Goal: Task Accomplishment & Management: Use online tool/utility

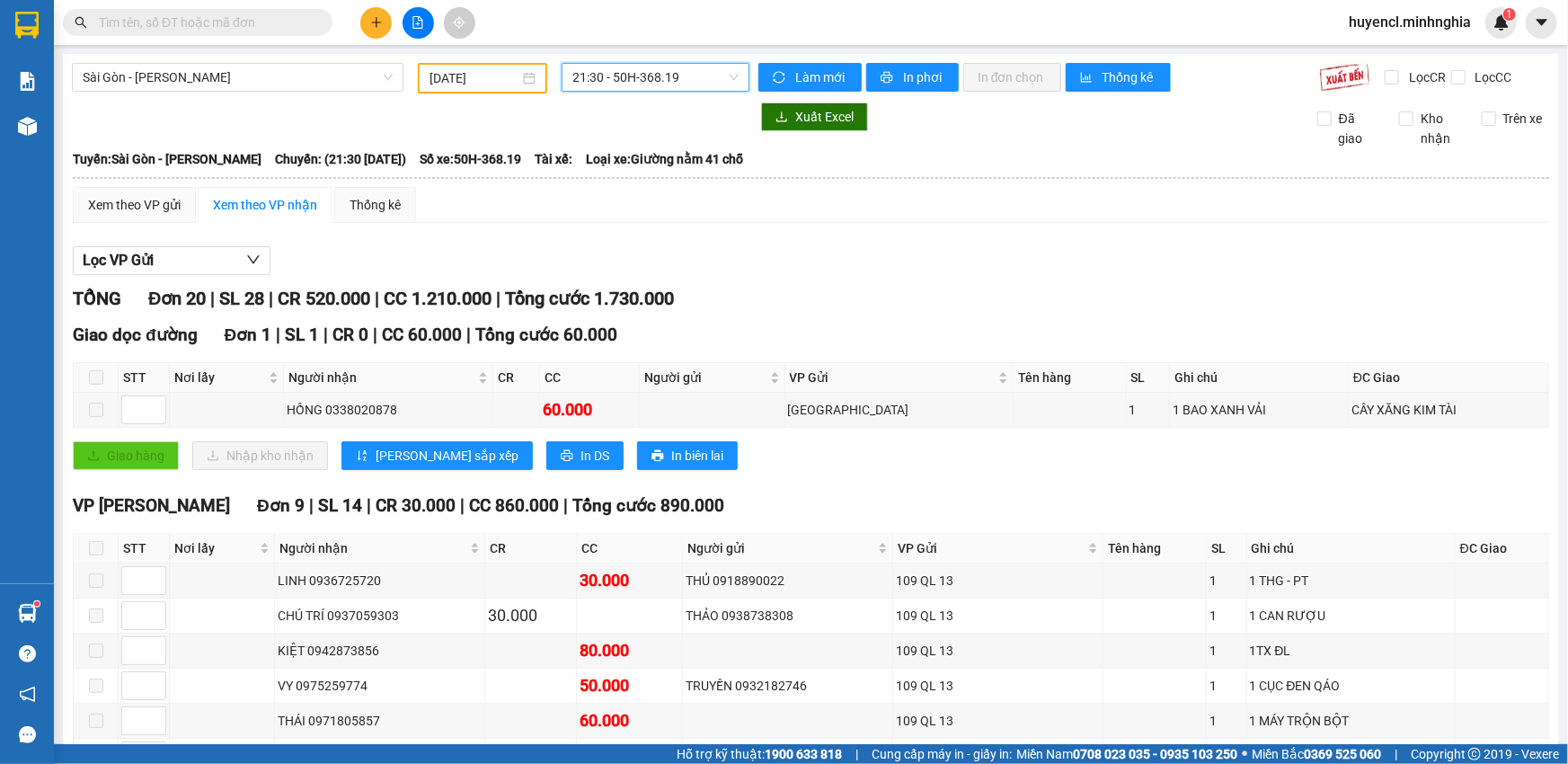
click at [474, 77] on input "[DATE]" at bounding box center [474, 78] width 90 height 20
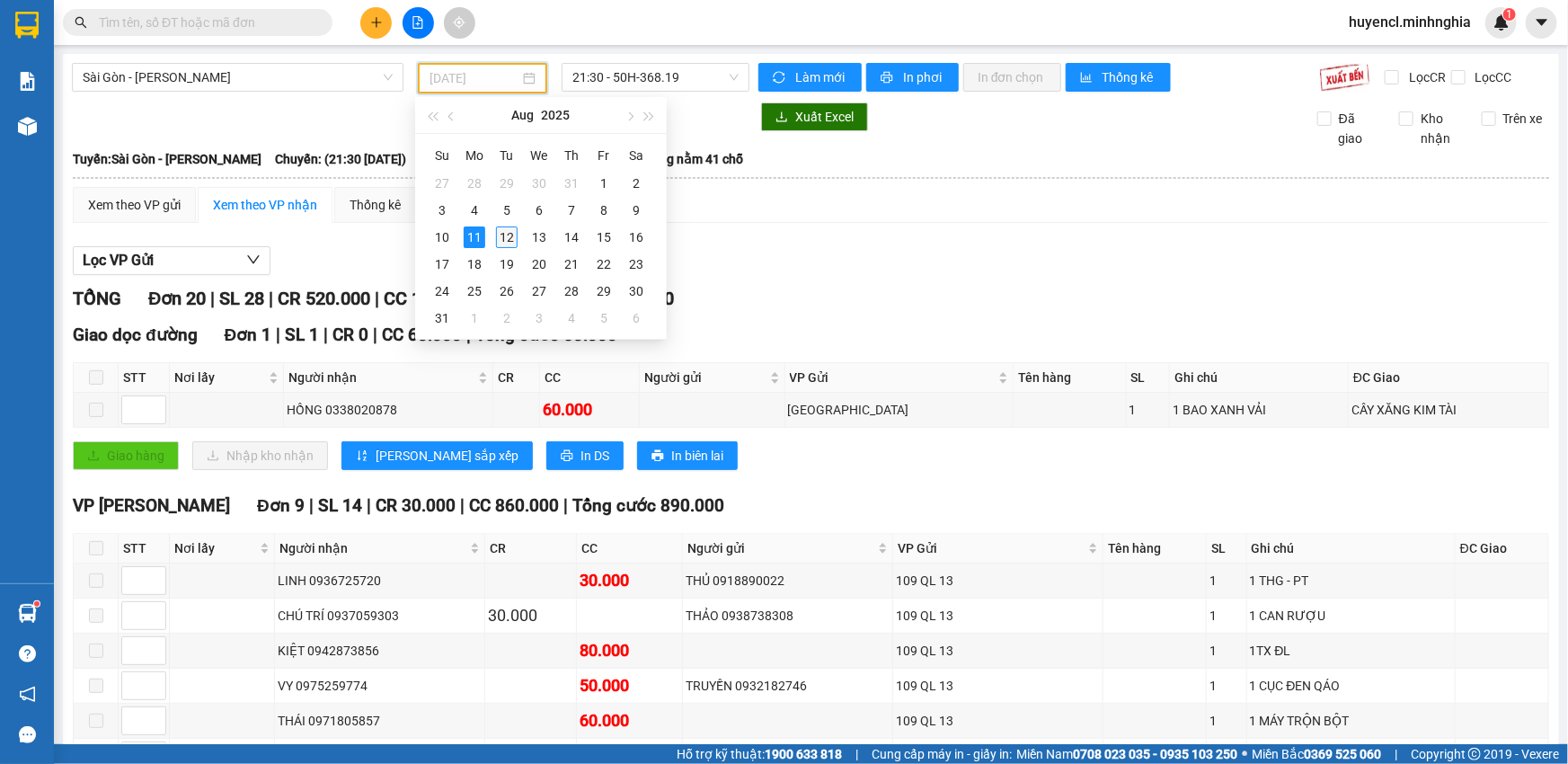
click at [504, 241] on div "12" at bounding box center [507, 237] width 22 height 22
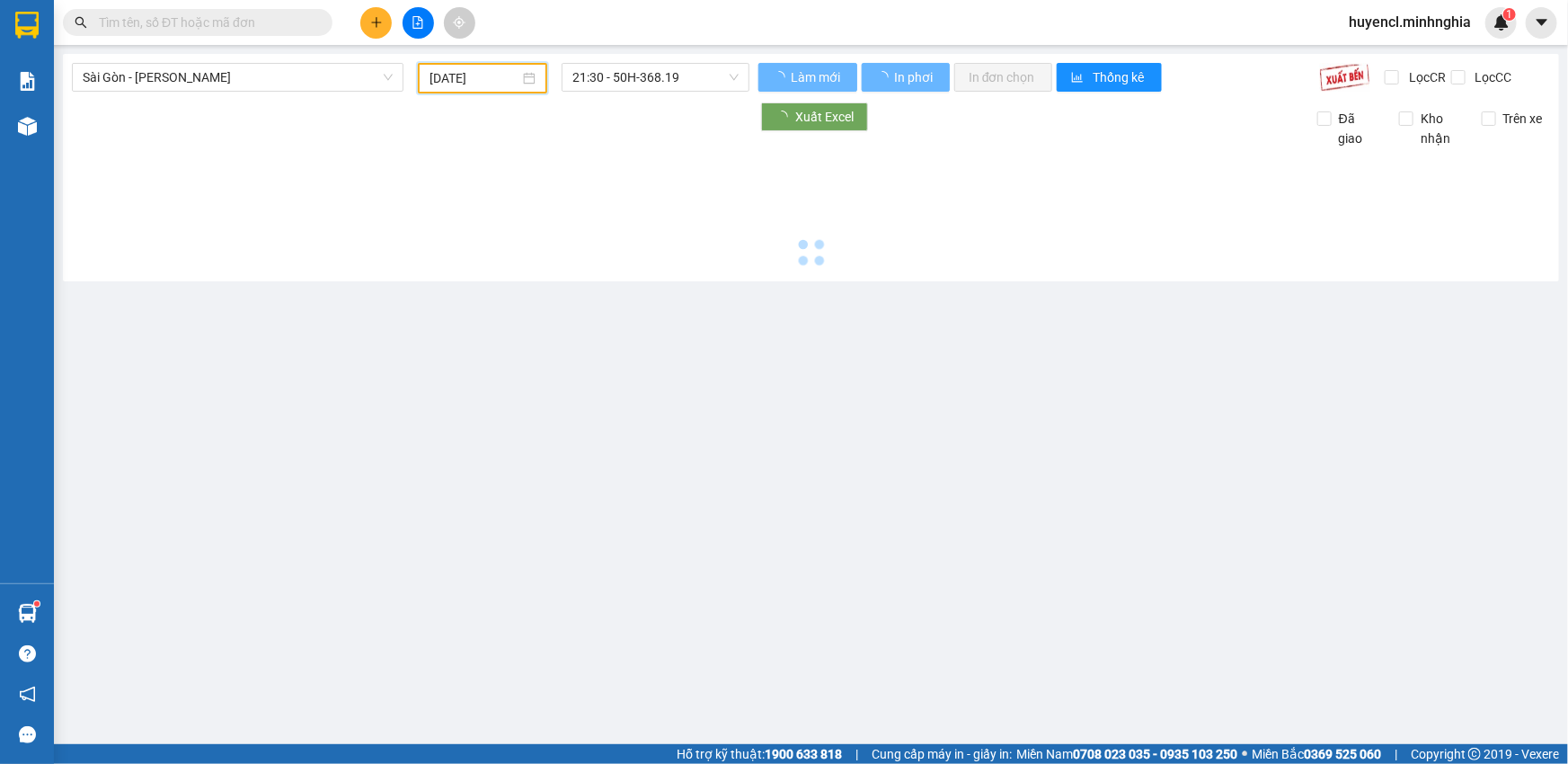
type input "[DATE]"
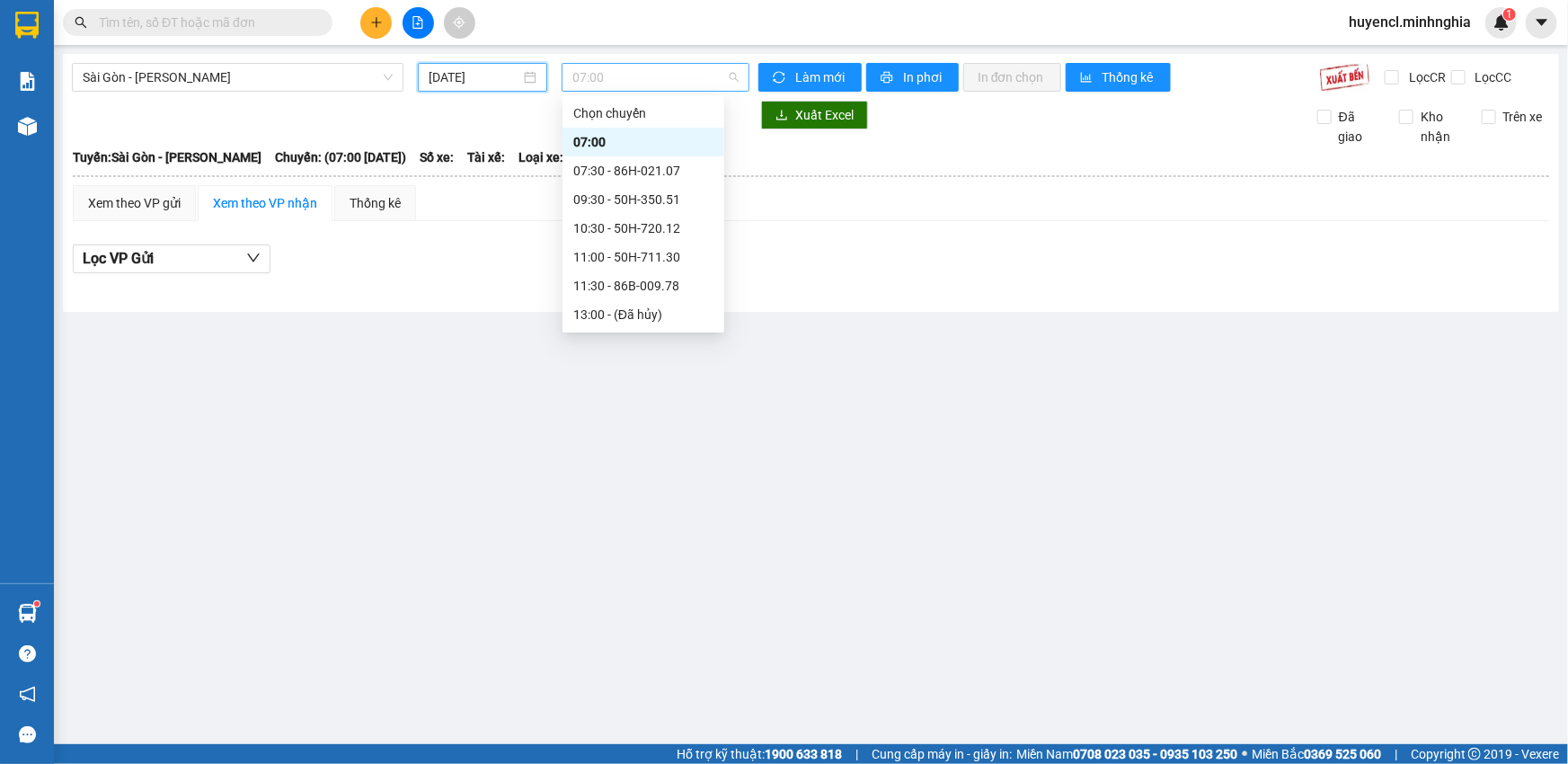
scroll to position [28, 0]
click at [675, 67] on span "07:00" at bounding box center [655, 77] width 166 height 27
click at [656, 173] on div "09:30 - 50H-350.51" at bounding box center [643, 172] width 140 height 20
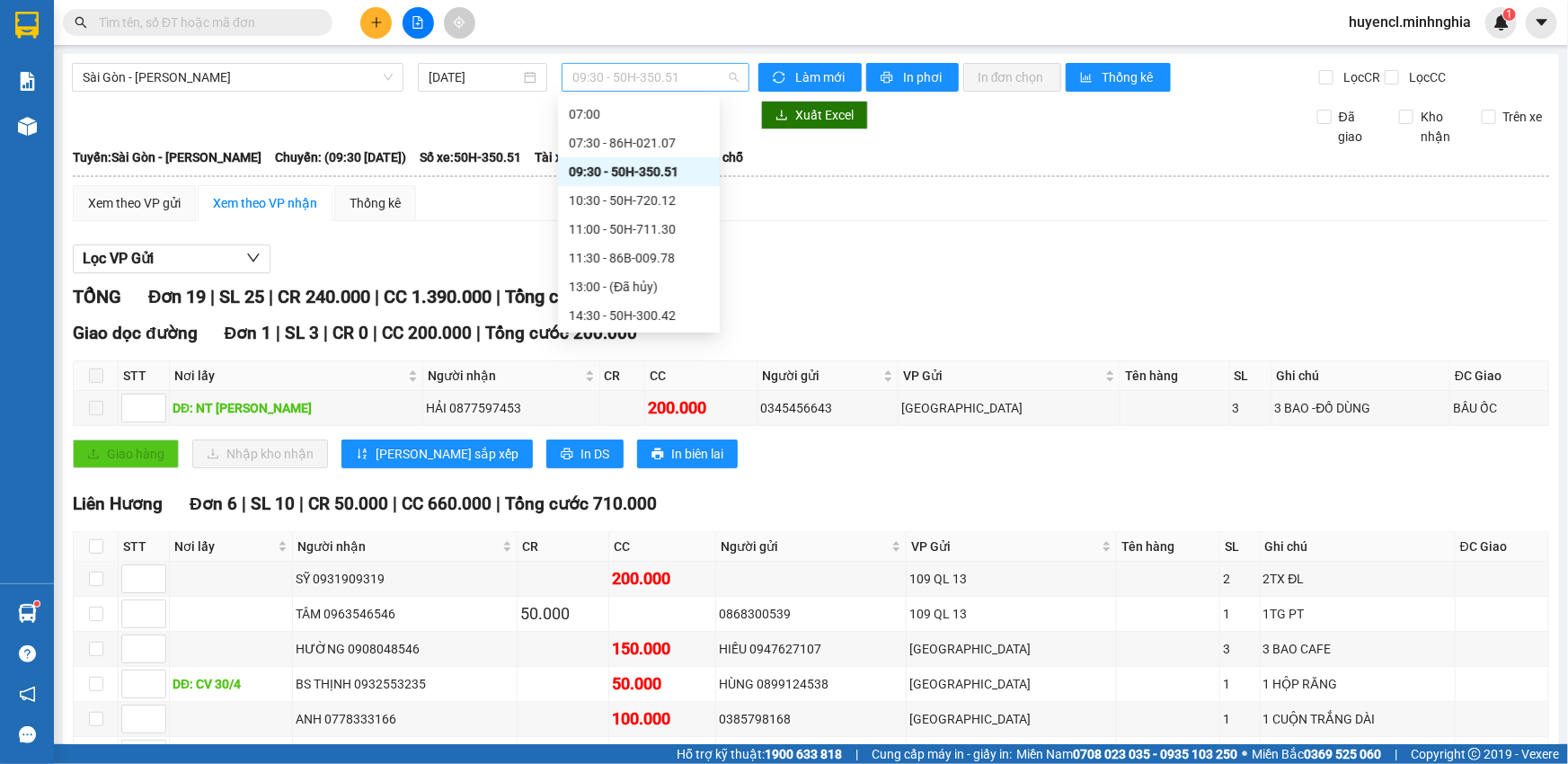
click at [656, 88] on span "09:30 - 50H-350.51" at bounding box center [655, 77] width 166 height 27
click at [659, 194] on div "10:30 - 50H-720.12" at bounding box center [638, 200] width 140 height 20
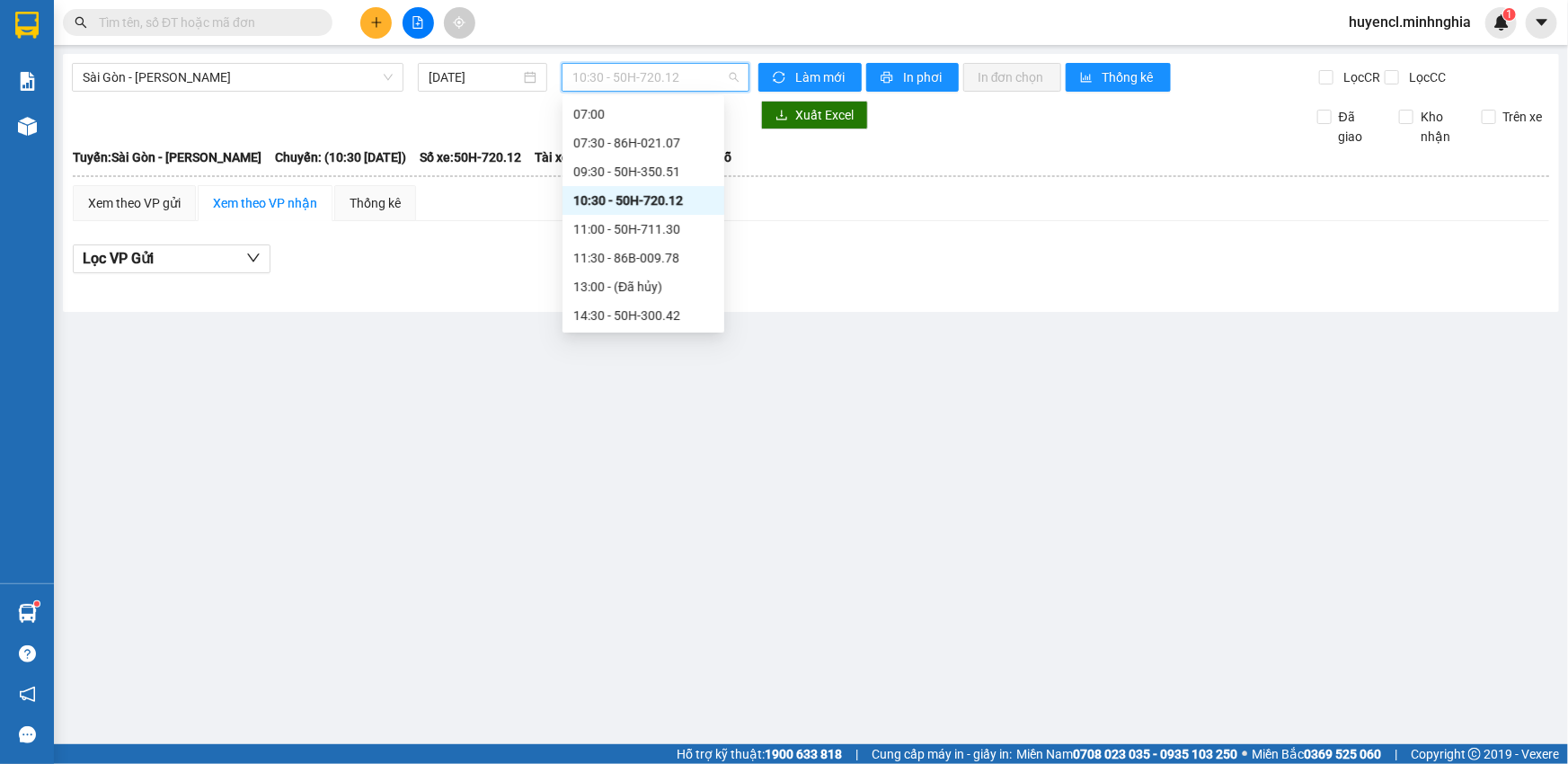
click at [653, 67] on span "10:30 - 50H-720.12" at bounding box center [655, 77] width 166 height 27
click at [685, 228] on div "11:00 - 50H-711.30" at bounding box center [643, 229] width 140 height 20
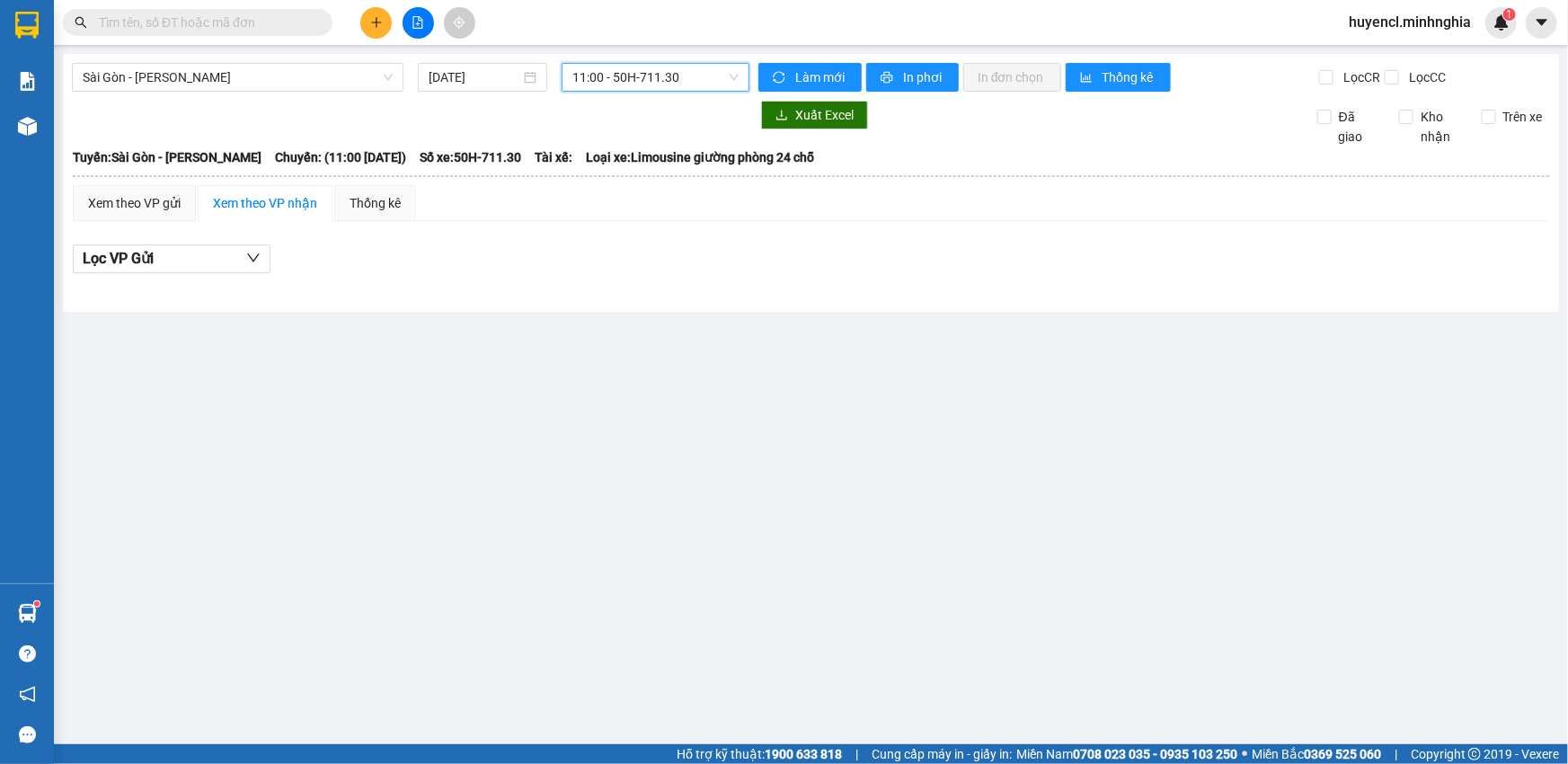
click at [683, 80] on span "11:00 - 50H-711.30" at bounding box center [655, 77] width 166 height 27
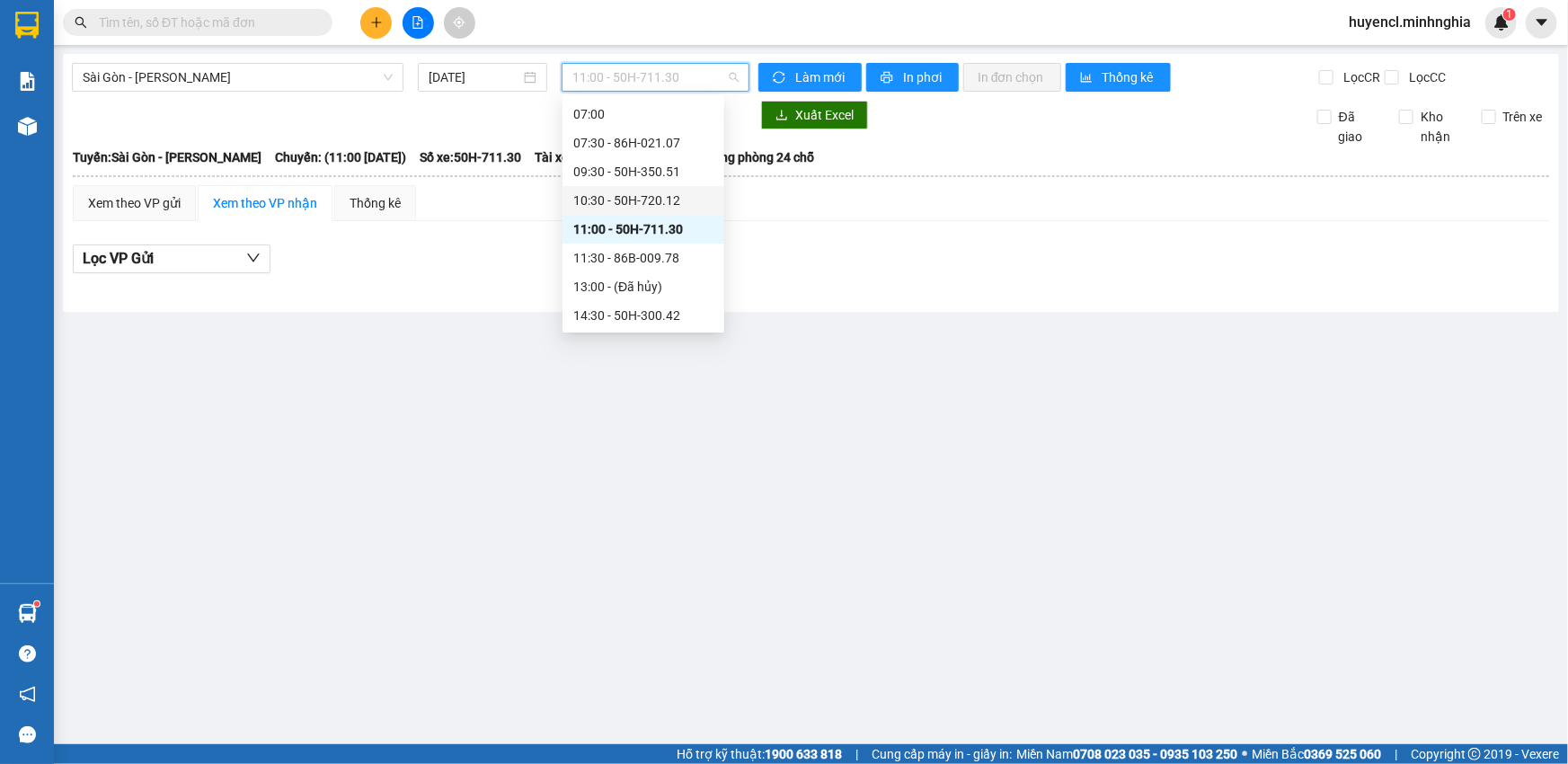
click at [649, 202] on div "10:30 - 50H-720.12" at bounding box center [643, 200] width 140 height 20
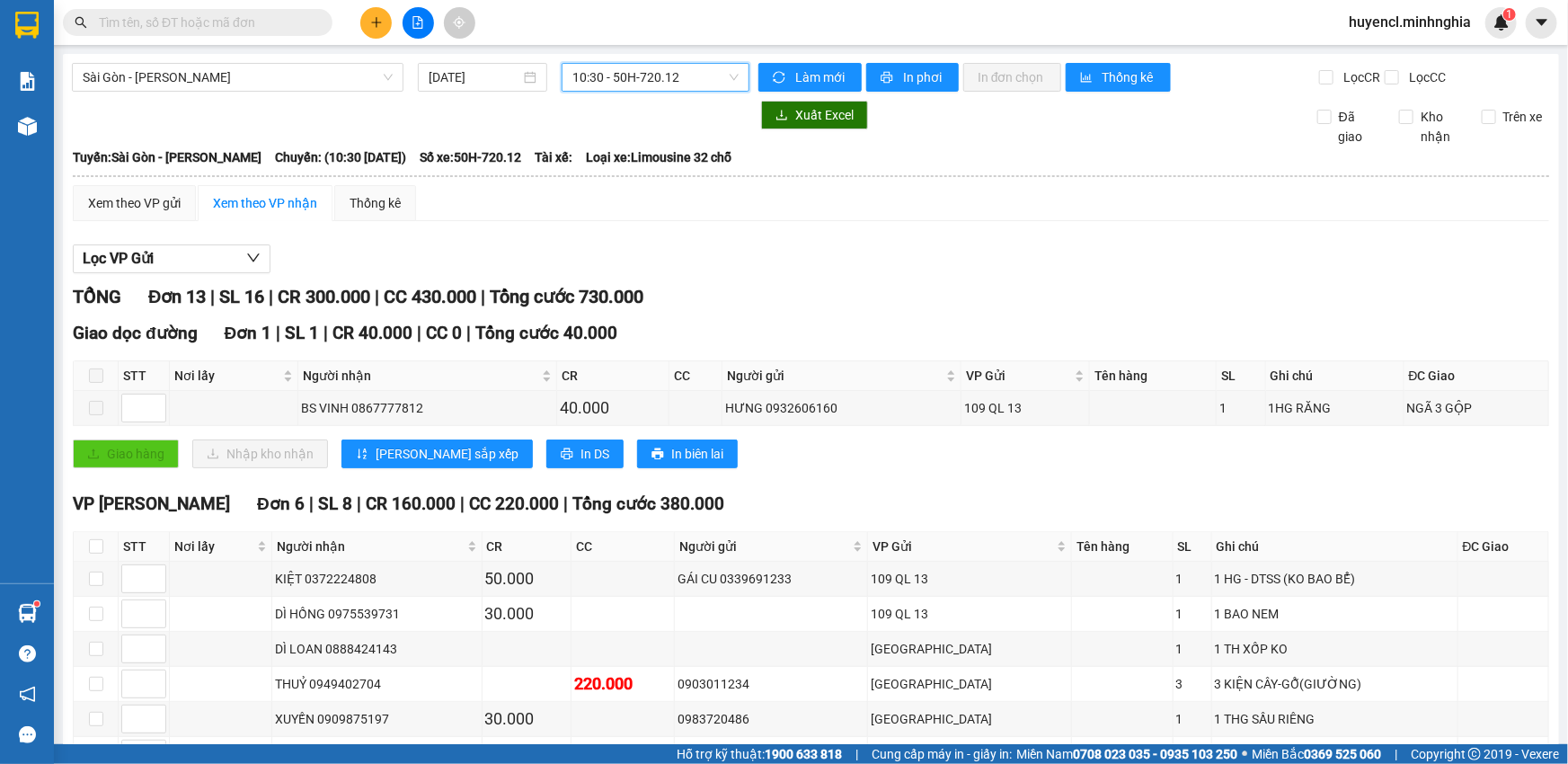
click at [682, 82] on span "10:30 - 50H-720.12" at bounding box center [655, 77] width 166 height 27
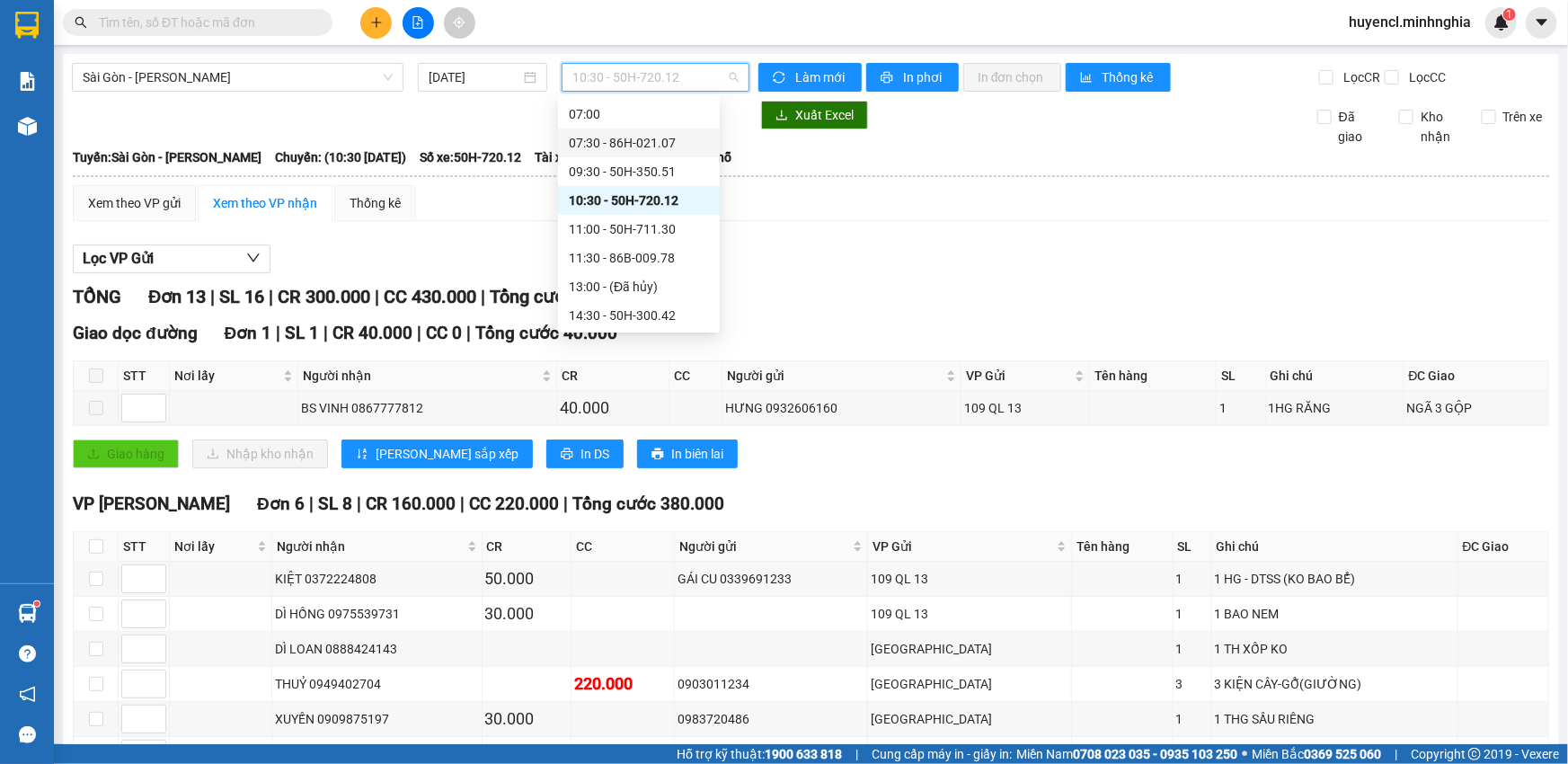
click at [660, 138] on div "07:30 - 86H-021.07" at bounding box center [638, 143] width 140 height 20
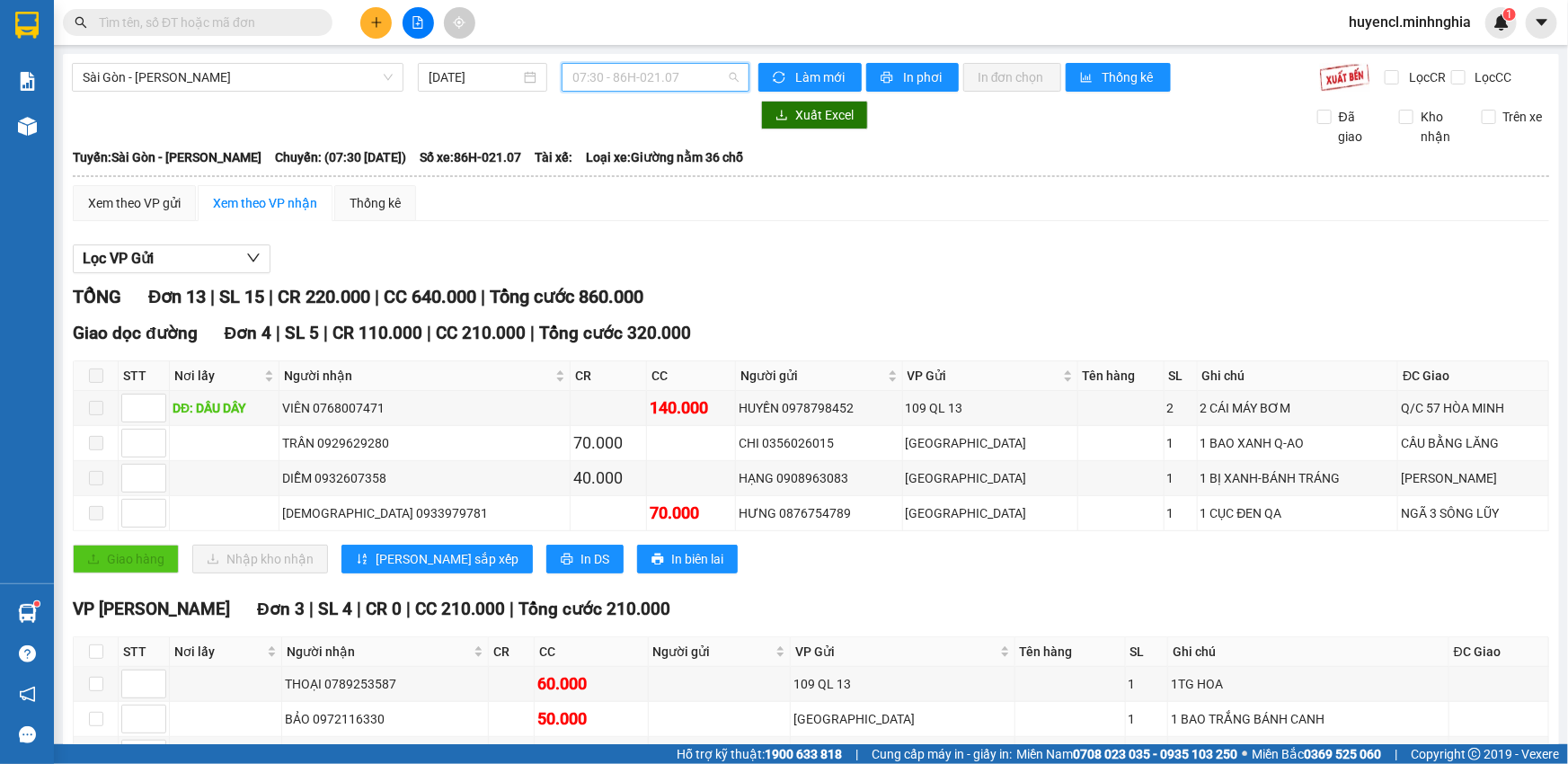
click at [709, 70] on span "07:30 - 86H-021.07" at bounding box center [655, 77] width 166 height 27
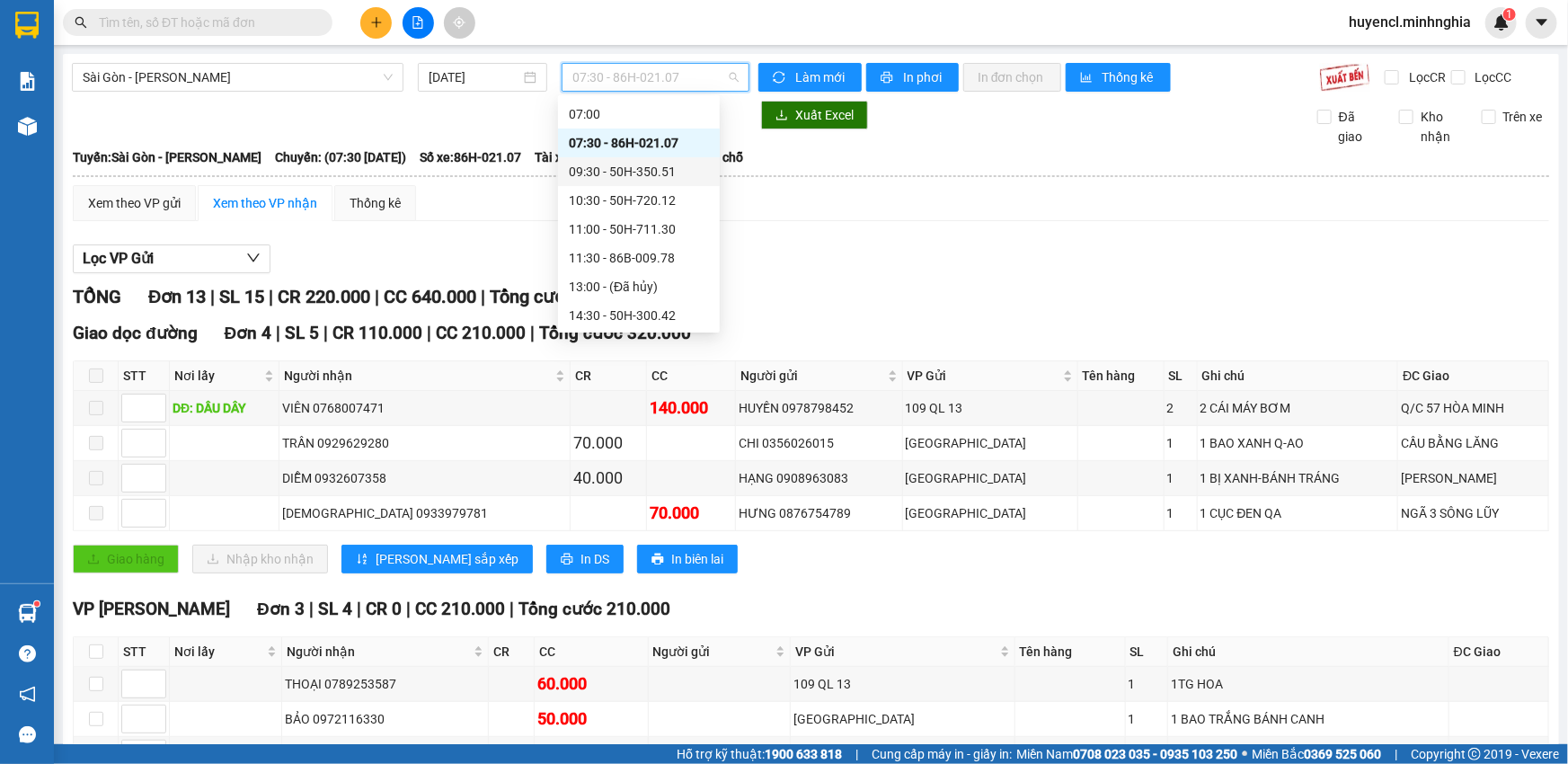
click at [693, 171] on div "09:30 - 50H-350.51" at bounding box center [638, 172] width 140 height 20
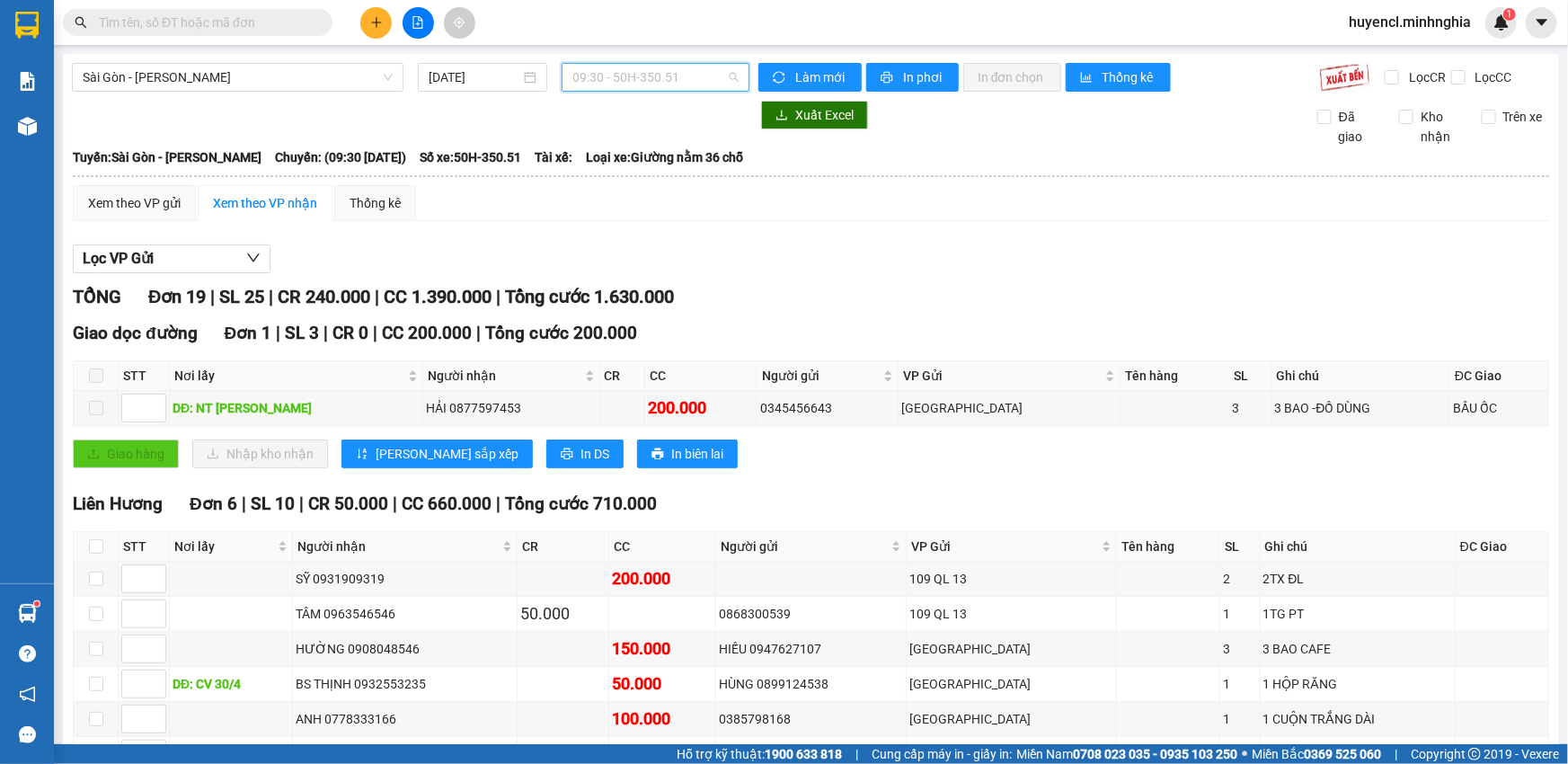
click at [680, 71] on span "09:30 - 50H-350.51" at bounding box center [655, 77] width 166 height 27
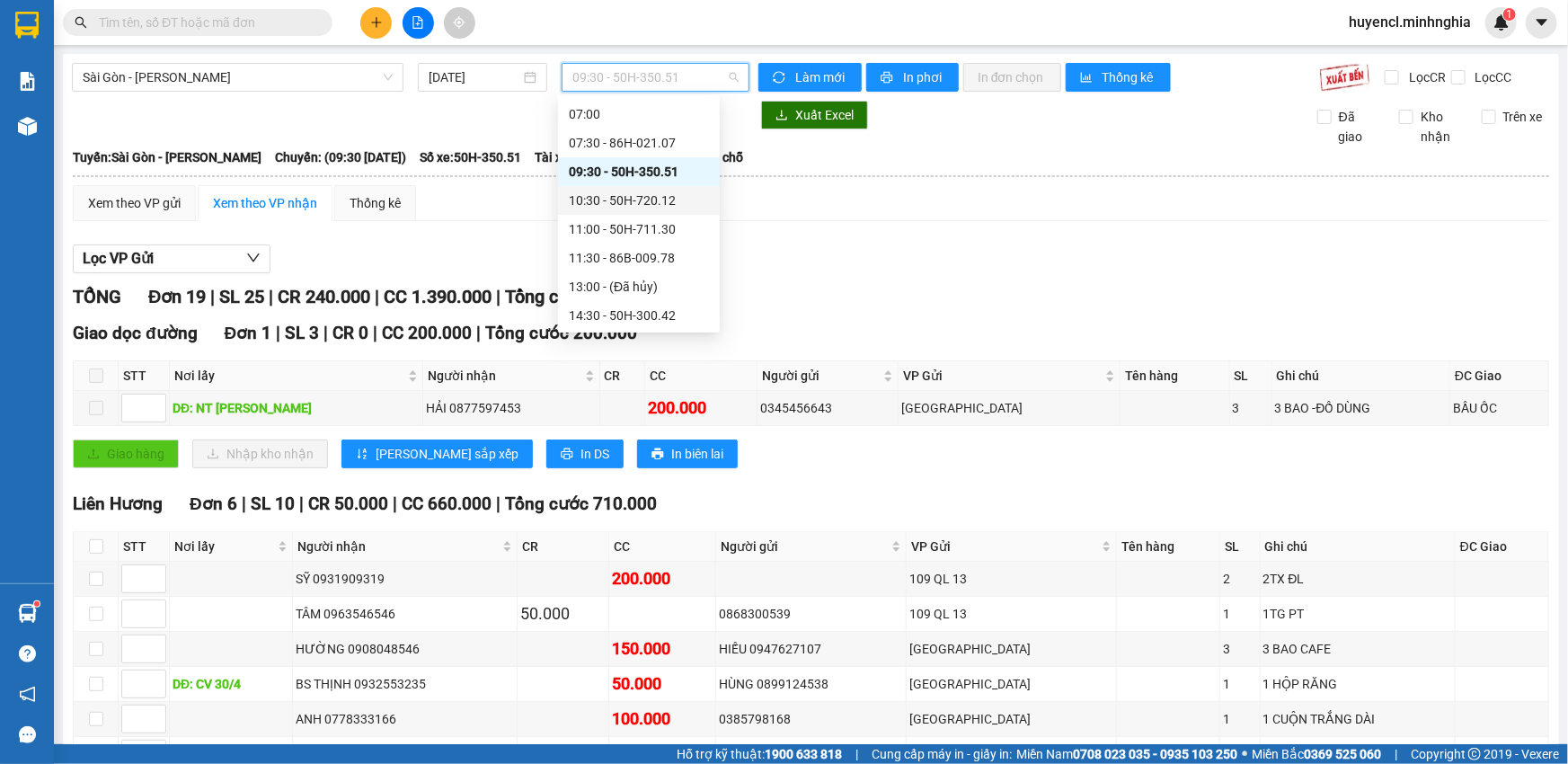
click at [681, 198] on div "10:30 - 50H-720.12" at bounding box center [638, 200] width 140 height 20
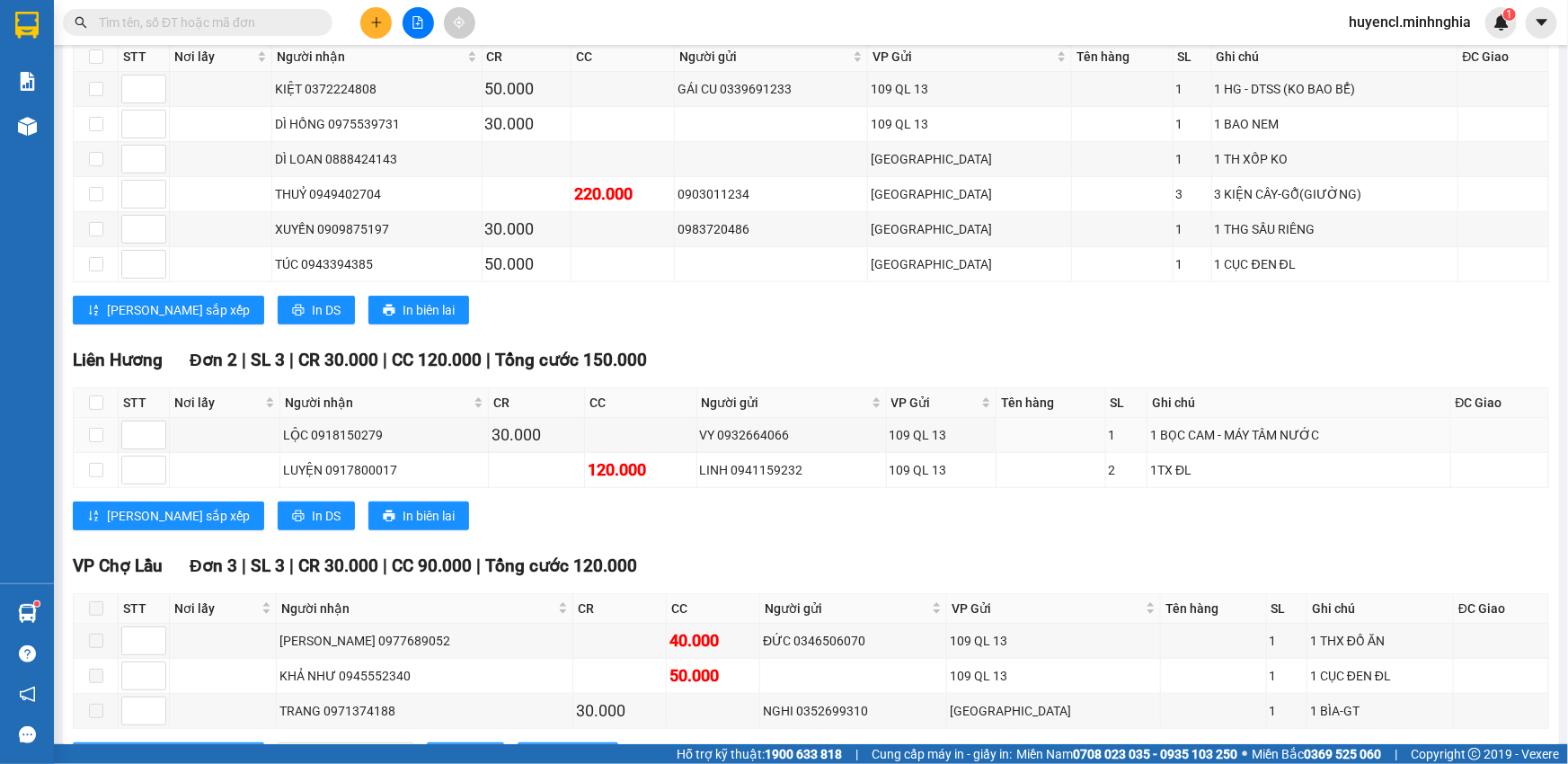
scroll to position [732, 0]
